Goal: Download file/media

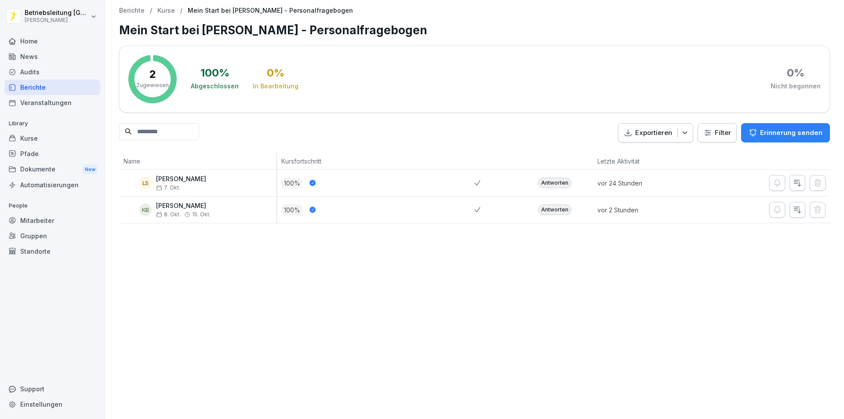
click at [548, 212] on div "Antworten" at bounding box center [554, 209] width 33 height 11
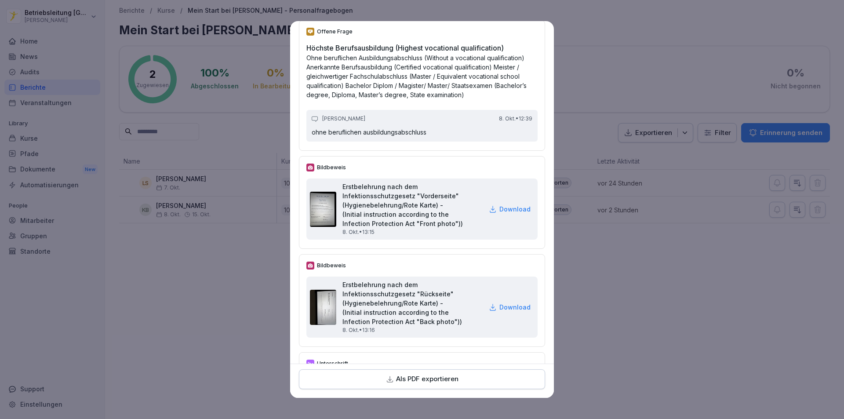
scroll to position [2768, 0]
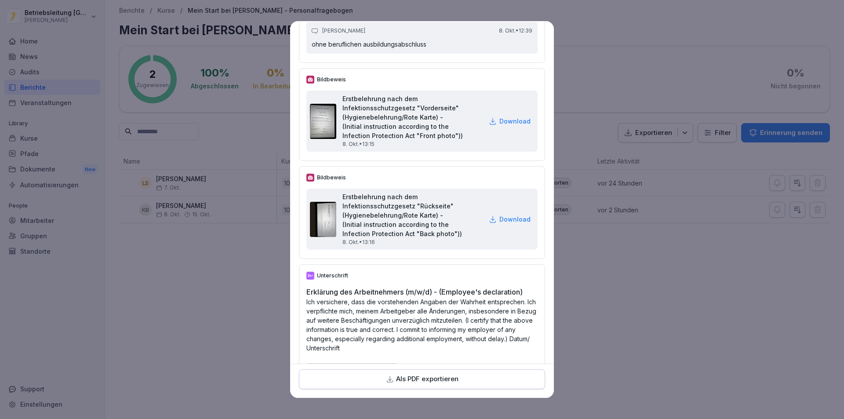
click at [501, 126] on p "Download" at bounding box center [514, 120] width 31 height 9
click at [327, 139] on img at bounding box center [323, 121] width 26 height 35
click at [419, 140] on h2 "Erstbelehrung nach dem Infektionsschutzgesetz "Vorderseite" (Hygienebelehrung/R…" at bounding box center [412, 117] width 140 height 46
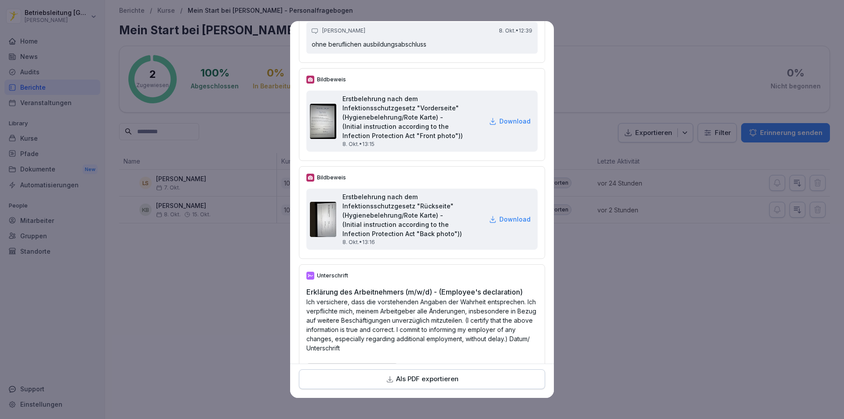
click at [489, 125] on icon at bounding box center [493, 121] width 8 height 8
click at [407, 371] on button "Als PDF exportieren" at bounding box center [422, 379] width 246 height 20
click at [500, 126] on p "Download" at bounding box center [514, 120] width 31 height 9
click at [489, 126] on div "Download" at bounding box center [510, 120] width 42 height 9
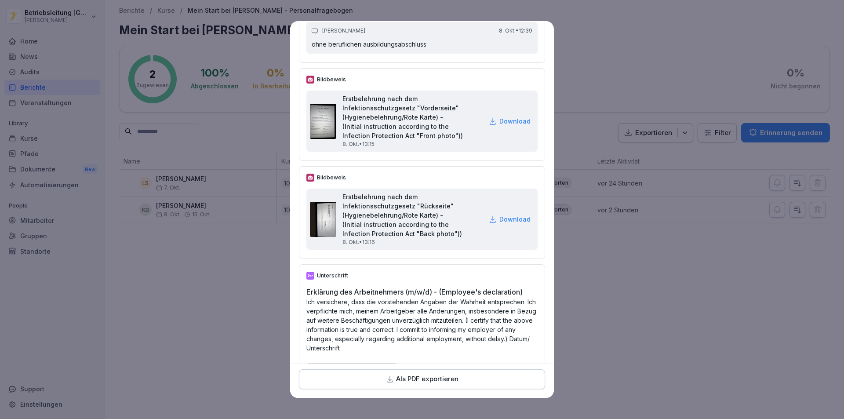
click at [489, 125] on icon at bounding box center [493, 121] width 8 height 8
click at [502, 126] on p "Download" at bounding box center [514, 120] width 31 height 9
click at [499, 224] on p "Download" at bounding box center [514, 218] width 31 height 9
click at [499, 126] on p "Download" at bounding box center [514, 120] width 31 height 9
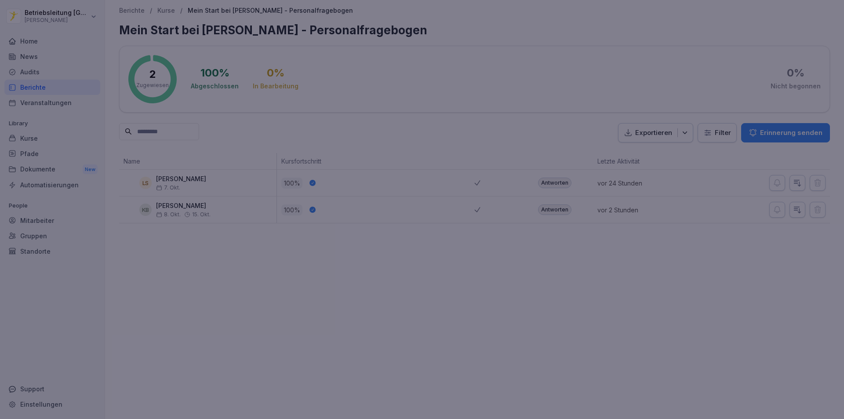
drag, startPoint x: 705, startPoint y: 225, endPoint x: 664, endPoint y: 212, distance: 42.9
click at [694, 220] on div at bounding box center [422, 209] width 844 height 419
